Goal: Task Accomplishment & Management: Use online tool/utility

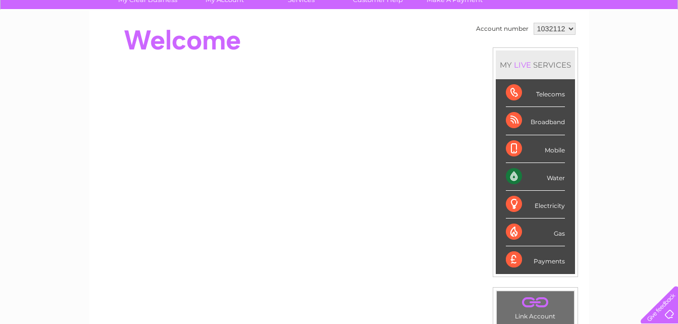
scroll to position [74, 0]
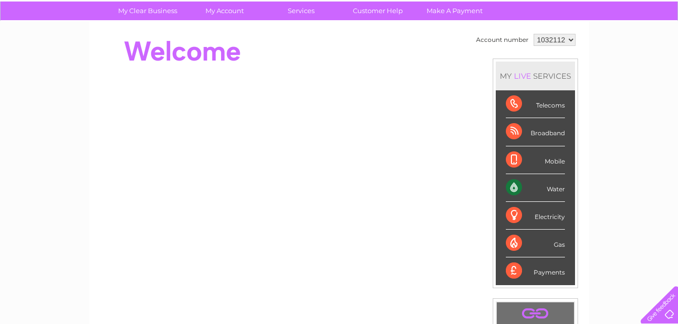
click at [542, 184] on div "Water" at bounding box center [535, 188] width 59 height 28
click at [515, 186] on div "Water" at bounding box center [535, 188] width 59 height 28
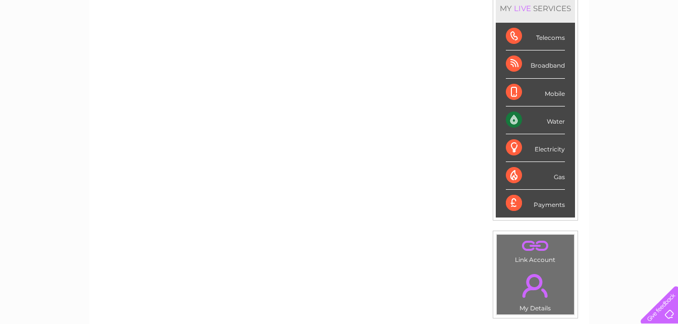
scroll to position [125, 0]
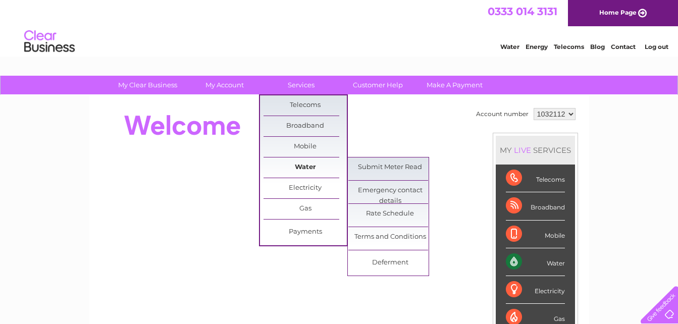
click at [302, 163] on link "Water" at bounding box center [304, 167] width 83 height 20
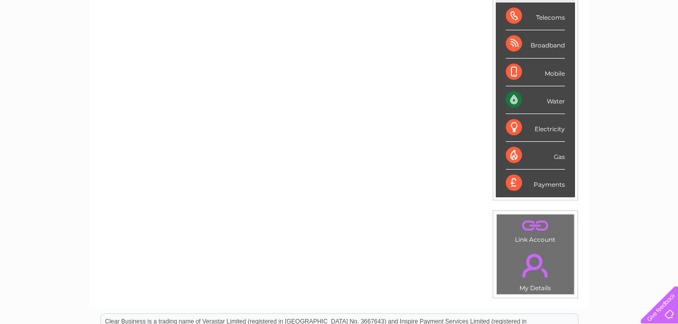
scroll to position [125, 0]
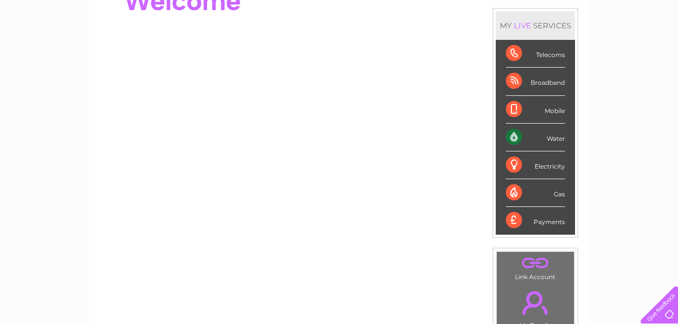
click at [551, 140] on div "Water" at bounding box center [535, 138] width 59 height 28
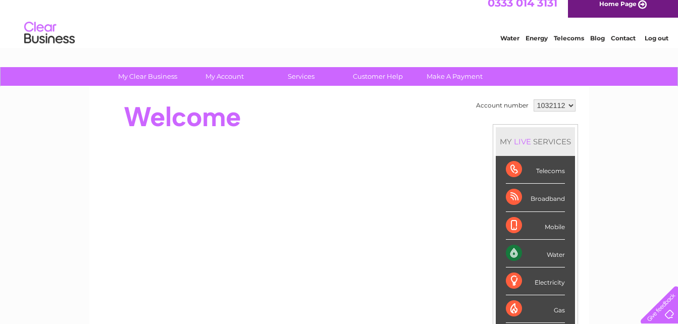
scroll to position [0, 0]
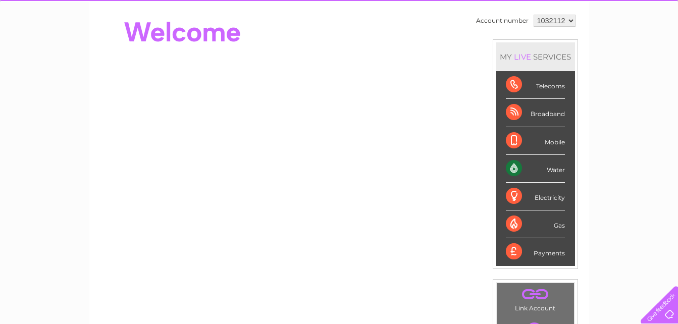
scroll to position [50, 0]
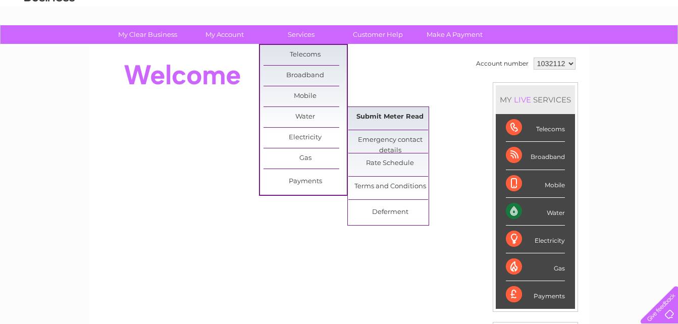
click at [394, 113] on link "Submit Meter Read" at bounding box center [389, 117] width 83 height 20
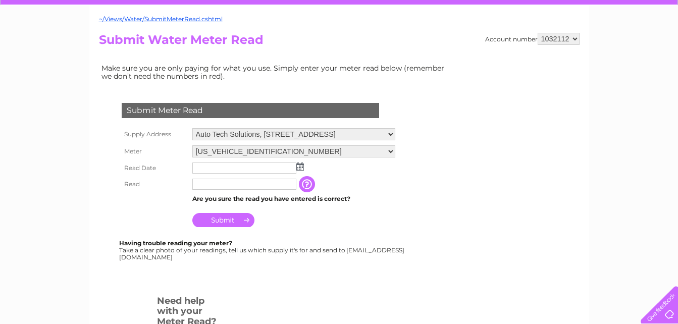
scroll to position [101, 0]
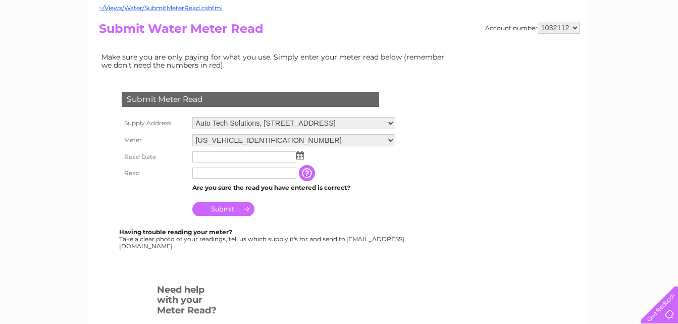
click at [300, 156] on img at bounding box center [300, 155] width 8 height 8
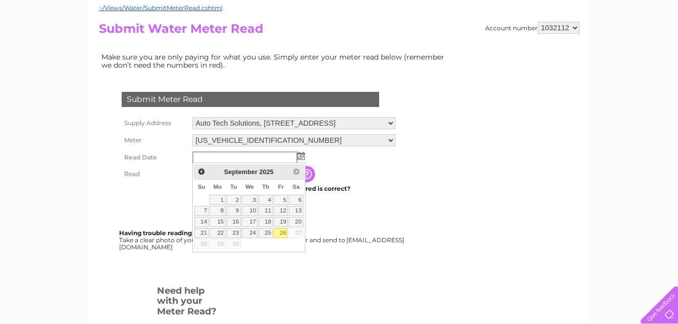
click at [283, 234] on link "26" at bounding box center [280, 233] width 14 height 10
type input "2025/09/26"
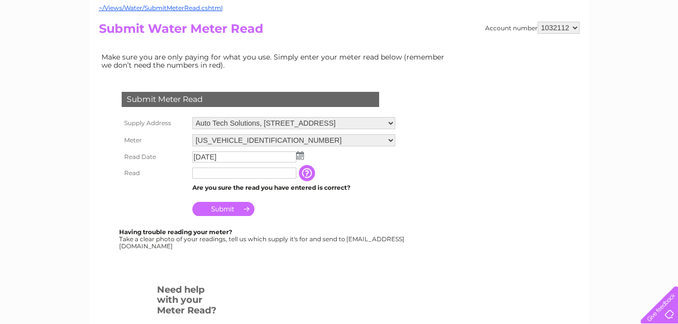
click at [210, 172] on input "text" at bounding box center [244, 173] width 104 height 11
type input "01625"
click at [230, 213] on input "Submit" at bounding box center [223, 209] width 62 height 14
